Goal: Find specific page/section: Find specific page/section

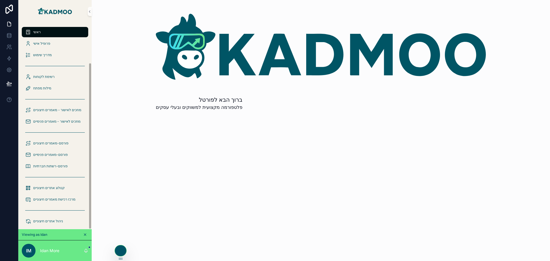
scroll to position [49, 0]
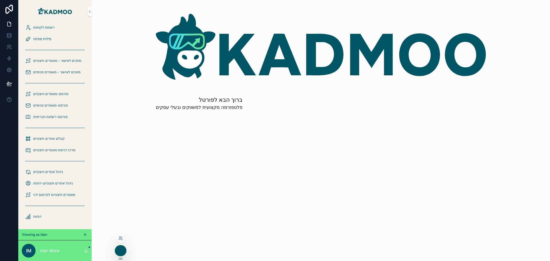
click at [119, 241] on div at bounding box center [120, 238] width 9 height 9
click at [121, 240] on icon at bounding box center [120, 238] width 5 height 5
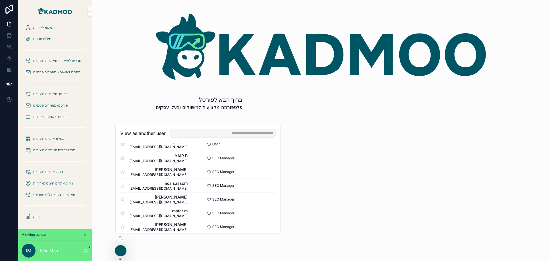
scroll to position [0, 0]
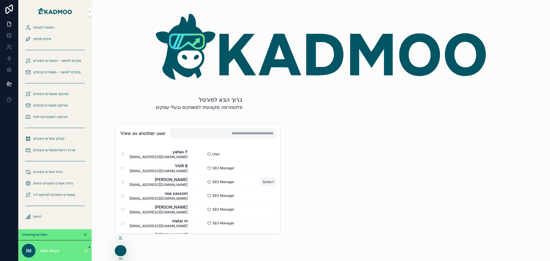
click at [267, 183] on button "Select" at bounding box center [268, 182] width 15 height 8
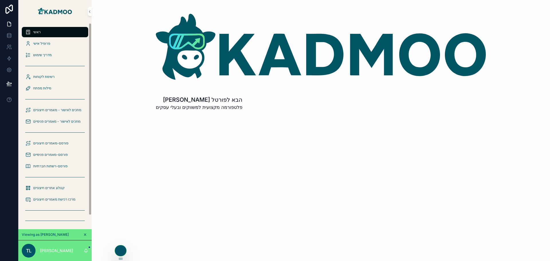
click at [52, 10] on img "scrollable content" at bounding box center [55, 11] width 36 height 9
